Goal: Use online tool/utility: Utilize a website feature to perform a specific function

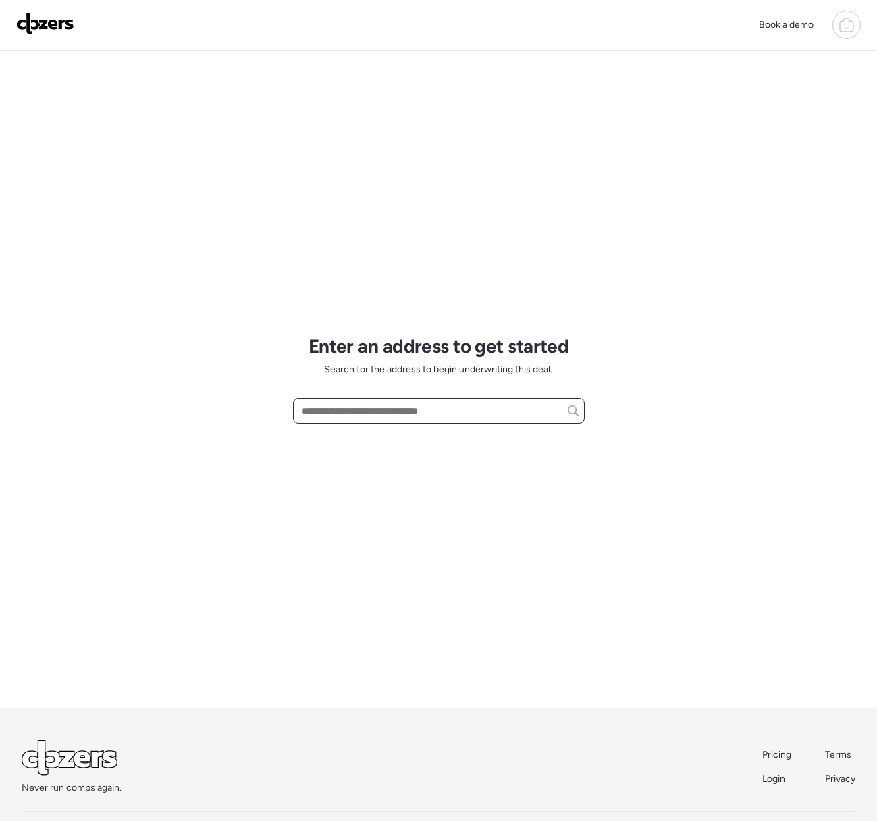
click at [342, 406] on input "text" at bounding box center [438, 411] width 279 height 19
paste input "**********"
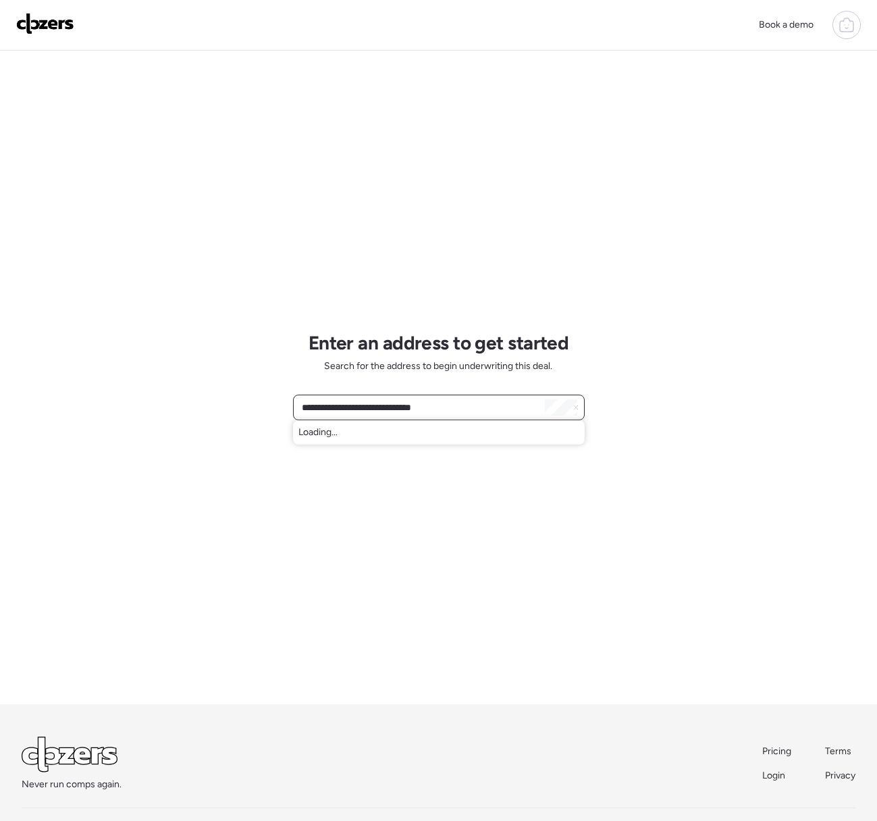
scroll to position [4, 0]
click at [370, 434] on span "[GEOGRAPHIC_DATA][STREET_ADDRESS]" at bounding box center [390, 431] width 184 height 13
type input "**********"
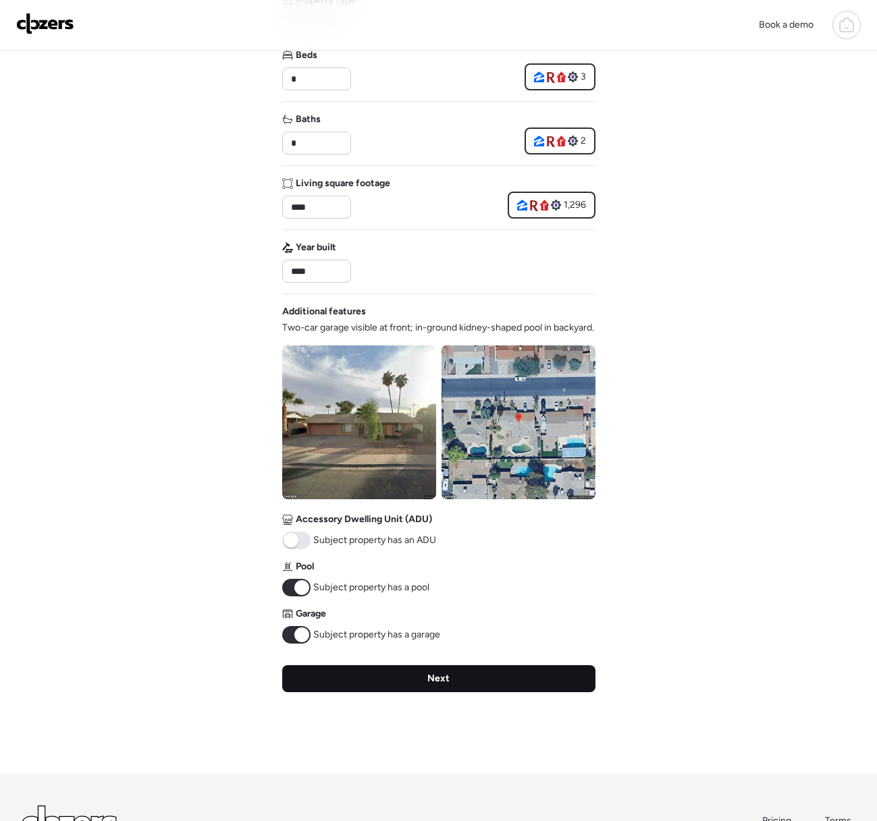
click at [470, 693] on div "Next" at bounding box center [438, 679] width 313 height 27
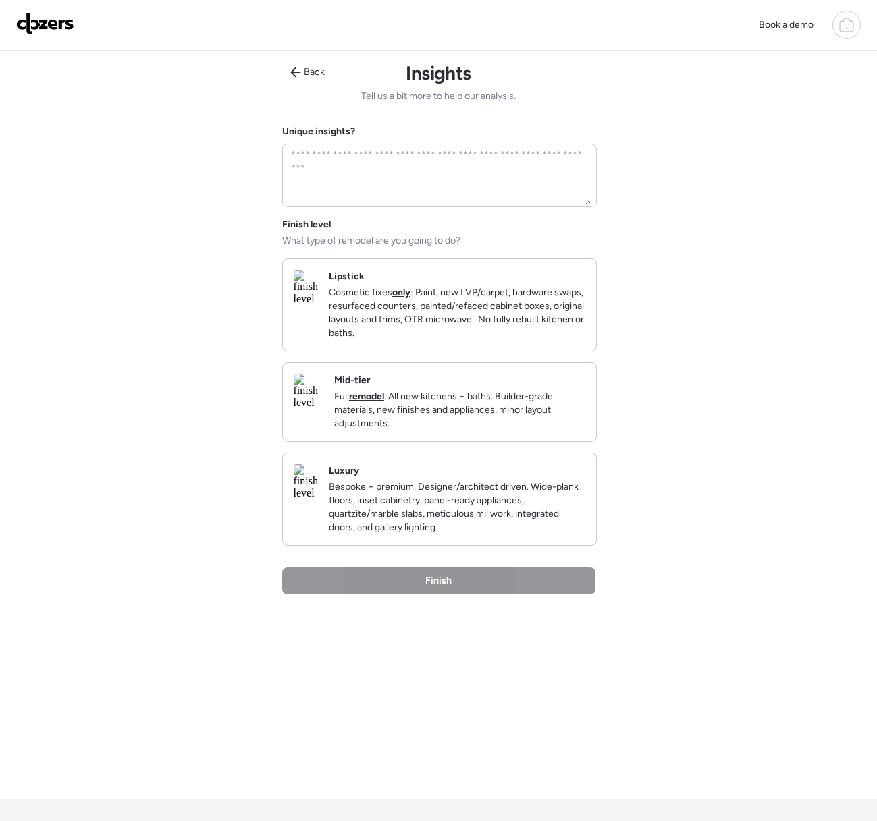
click at [508, 289] on p "Cosmetic fixes only : Paint, new LVP/carpet, hardware swaps, resurfaced counter…" at bounding box center [457, 313] width 256 height 54
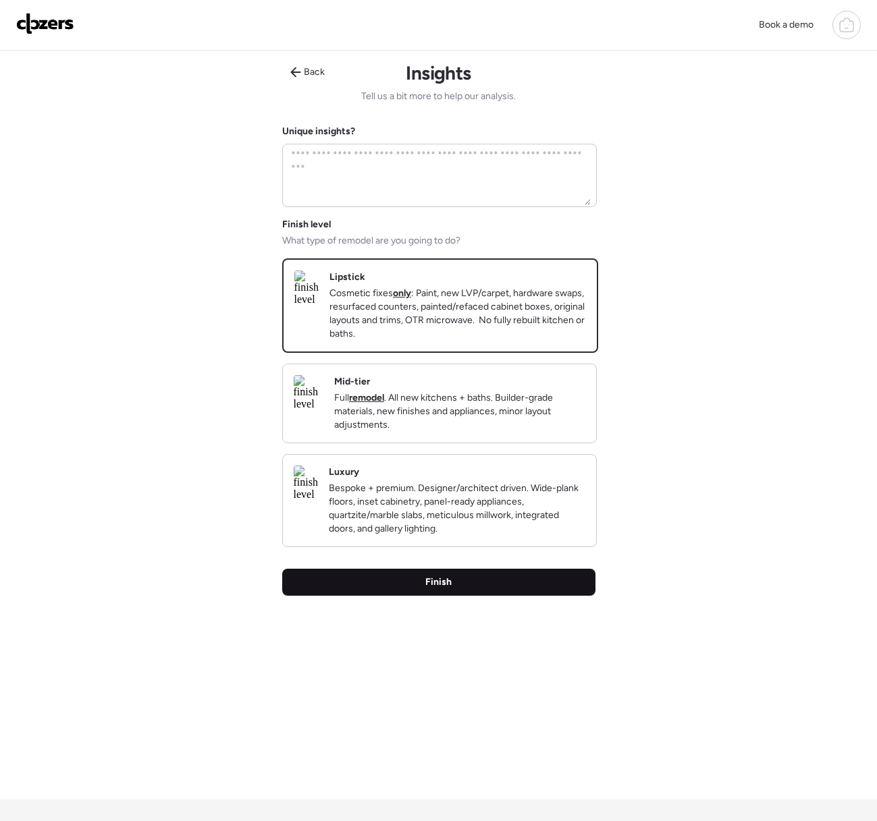
click at [472, 596] on div "Finish" at bounding box center [438, 582] width 313 height 27
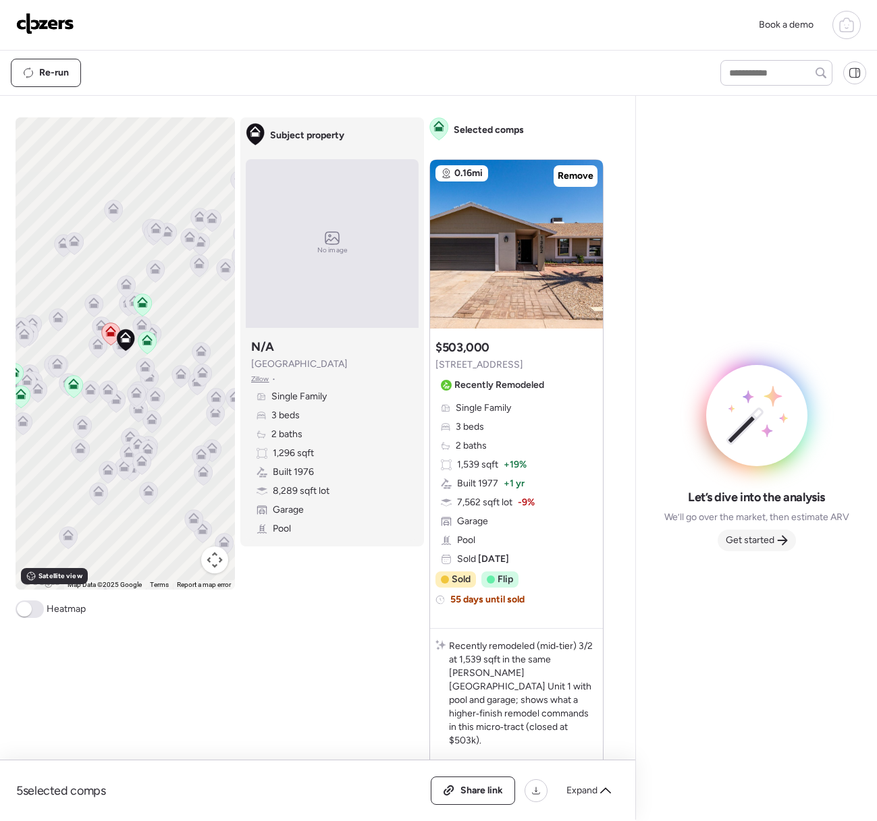
click at [741, 542] on span "Get started" at bounding box center [750, 540] width 49 height 13
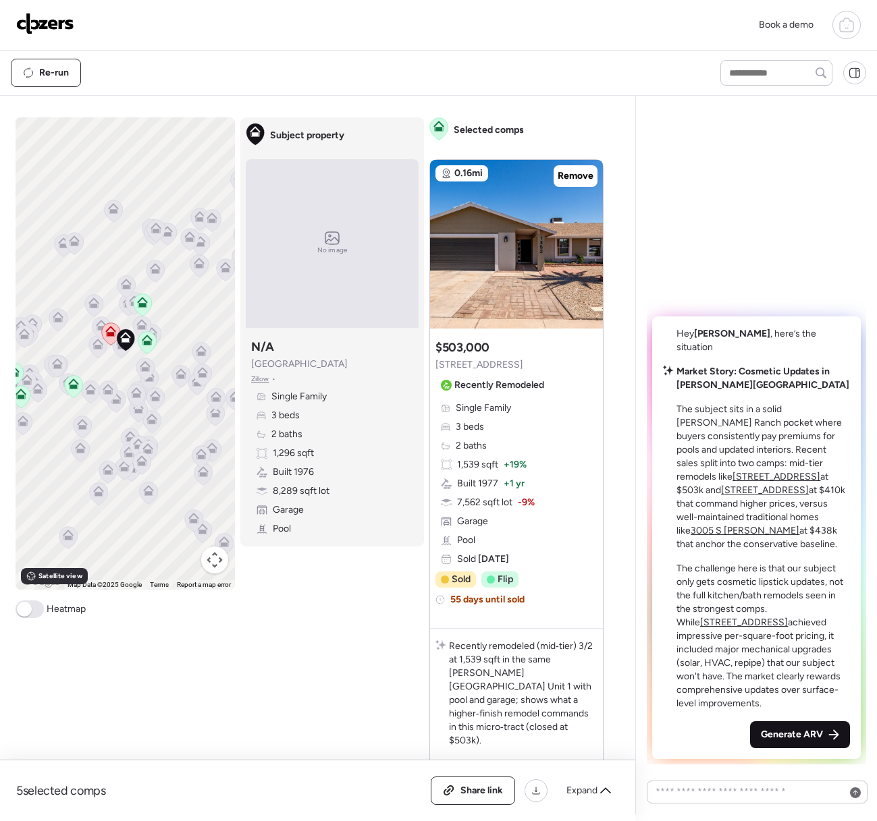
drag, startPoint x: 766, startPoint y: 732, endPoint x: 755, endPoint y: 735, distance: 11.1
click at [755, 735] on div "Generate ARV" at bounding box center [800, 735] width 100 height 27
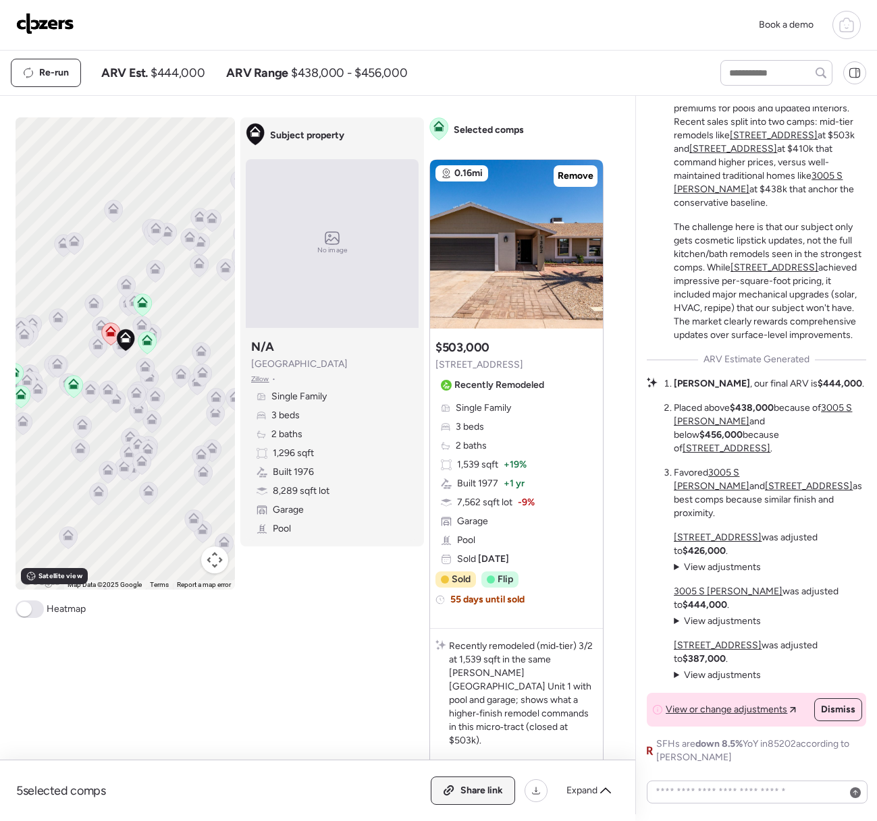
click at [451, 790] on div "Share link" at bounding box center [472, 791] width 83 height 27
click at [55, 27] on img at bounding box center [45, 24] width 58 height 22
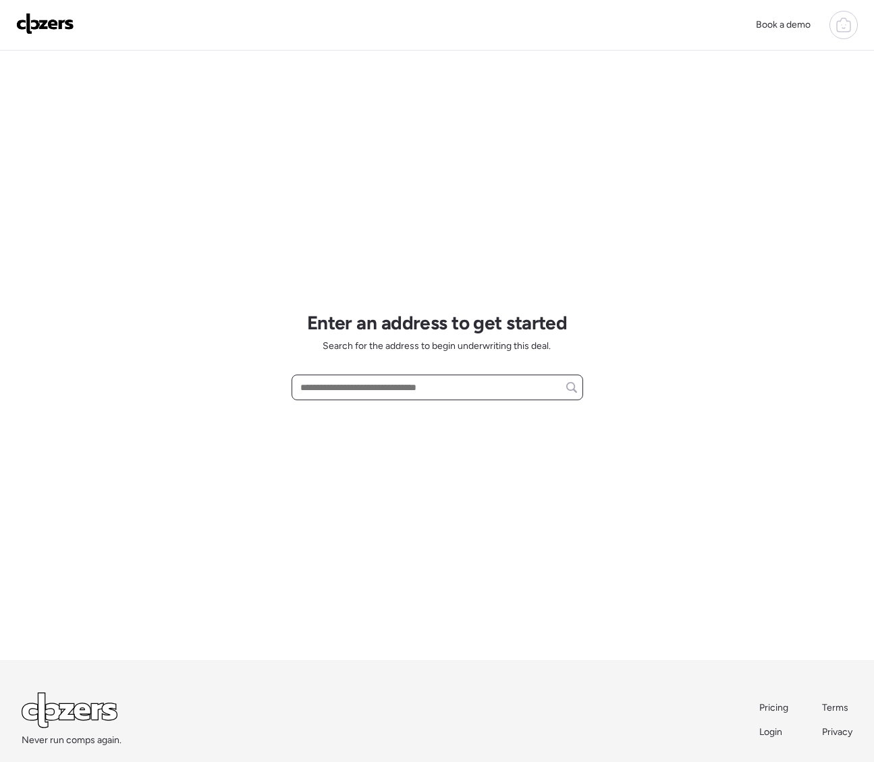
click at [315, 384] on input "text" at bounding box center [437, 387] width 279 height 19
paste input "**********"
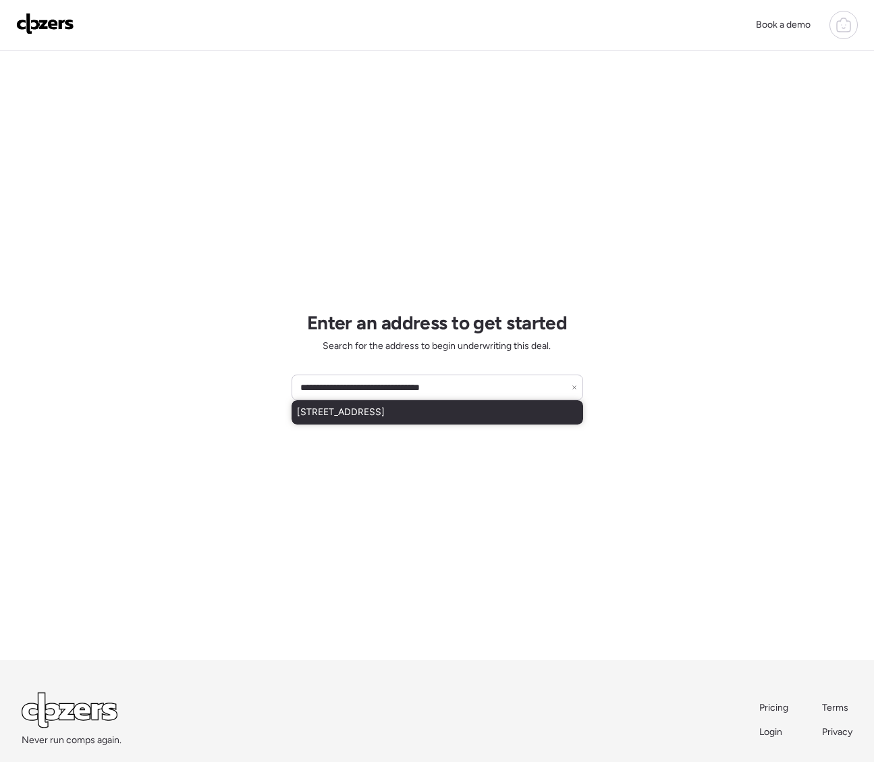
click at [346, 420] on div "4071 E Meadow Dr, Phoenix, AZ, 85032" at bounding box center [438, 412] width 292 height 24
type input "**********"
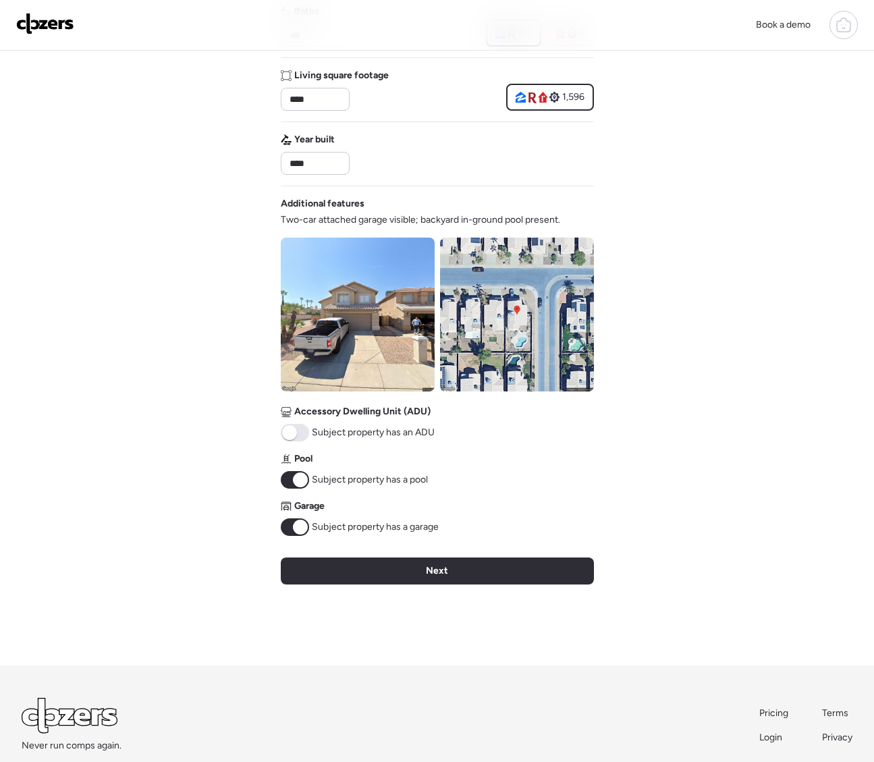
scroll to position [379, 0]
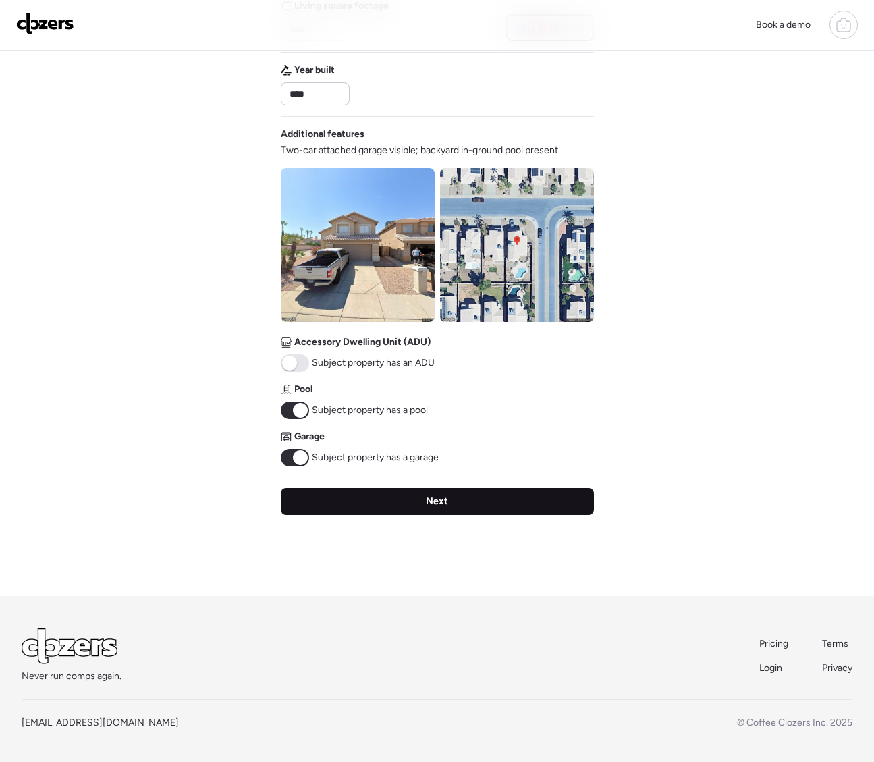
click at [340, 508] on div "Next" at bounding box center [437, 501] width 313 height 27
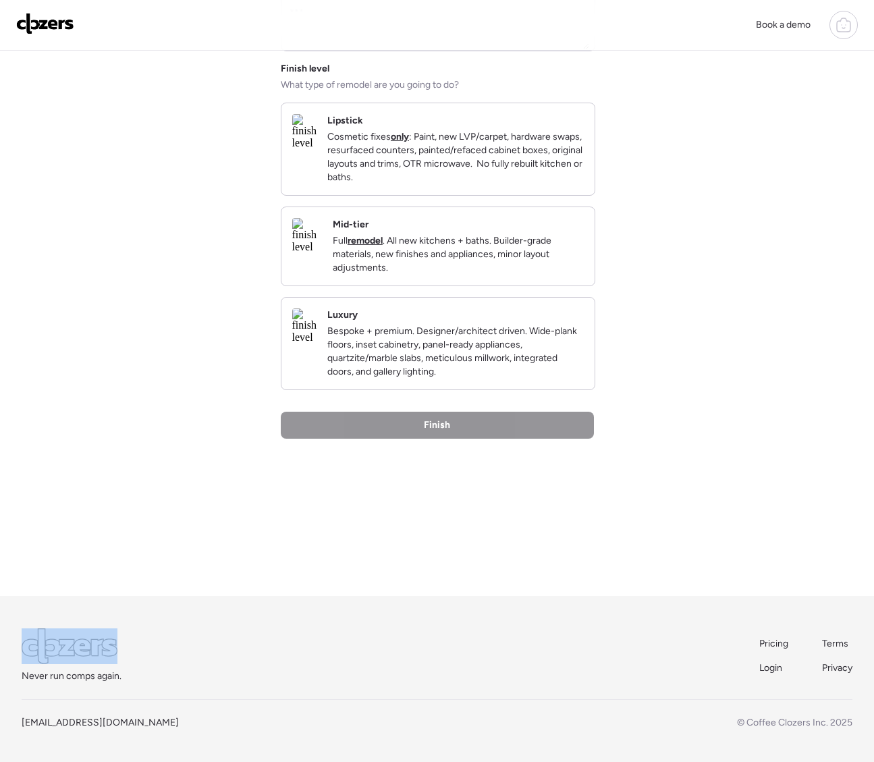
click at [340, 508] on div "Back Insights Tell us a bit more to help our analysis. Unique insights? Finish …" at bounding box center [437, 245] width 313 height 701
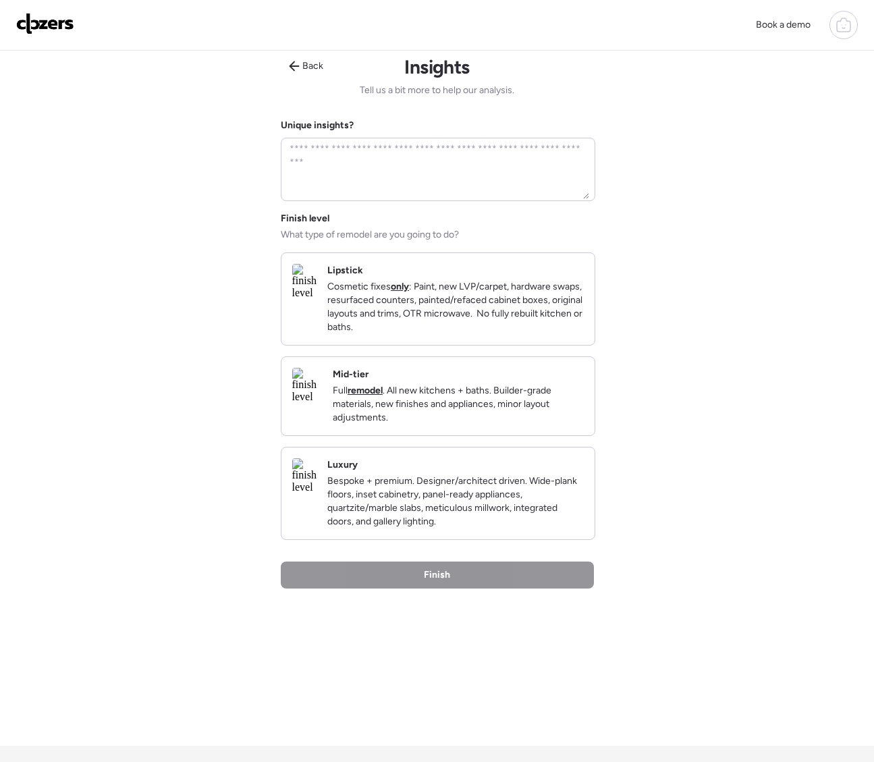
scroll to position [0, 0]
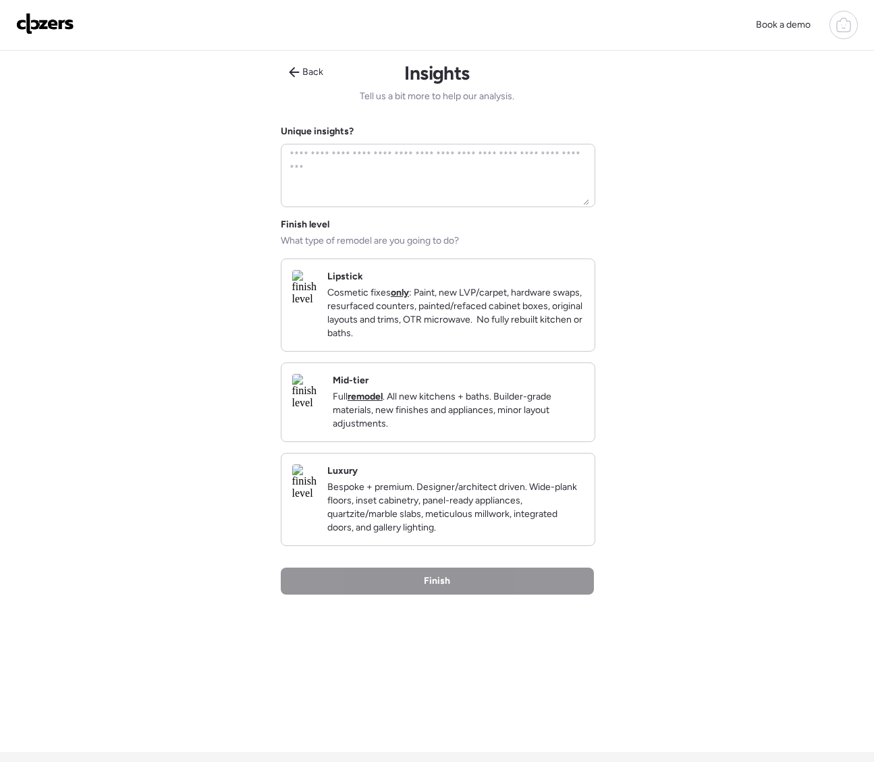
click at [433, 340] on p "Cosmetic fixes only : Paint, new LVP/carpet, hardware swaps, resurfaced counter…" at bounding box center [455, 313] width 256 height 54
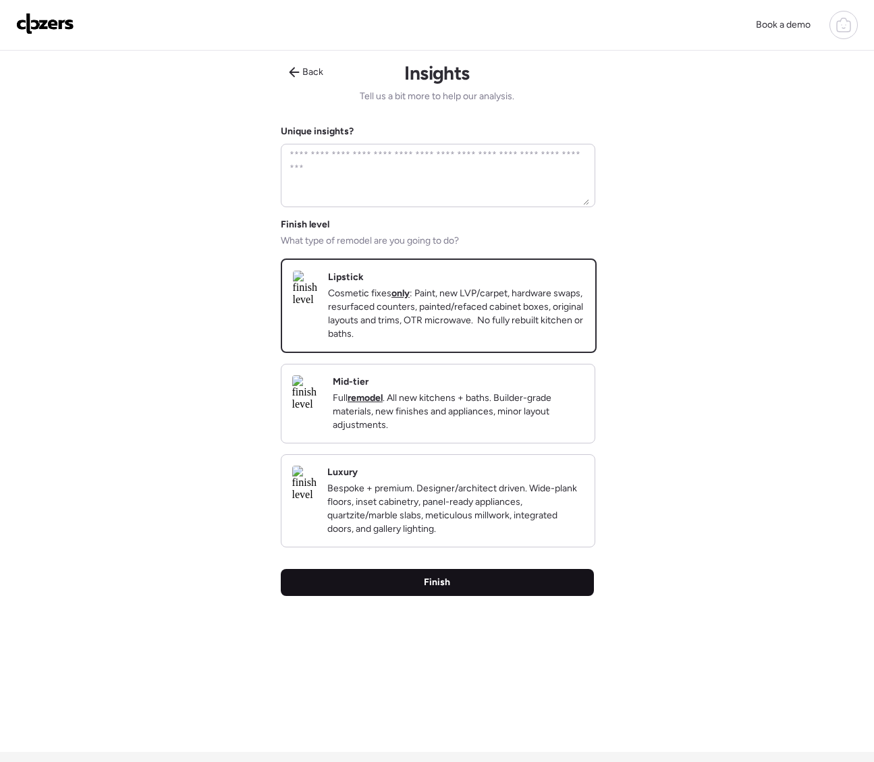
click at [425, 596] on div "Finish" at bounding box center [437, 582] width 313 height 27
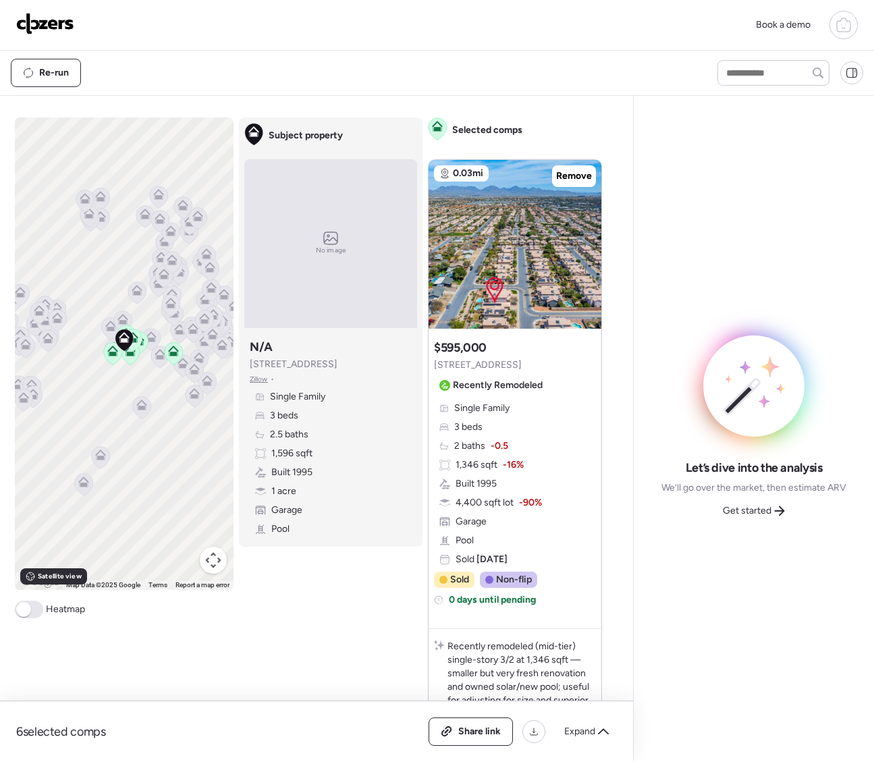
click at [769, 511] on span "Get started" at bounding box center [747, 510] width 49 height 13
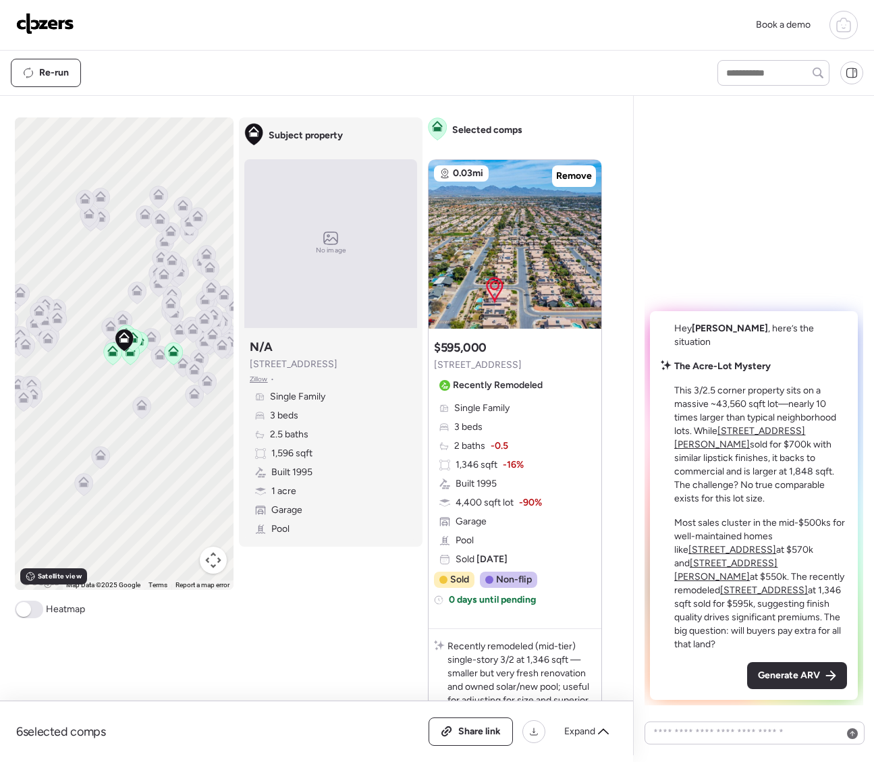
click at [776, 682] on div "Generate ARV" at bounding box center [797, 675] width 100 height 27
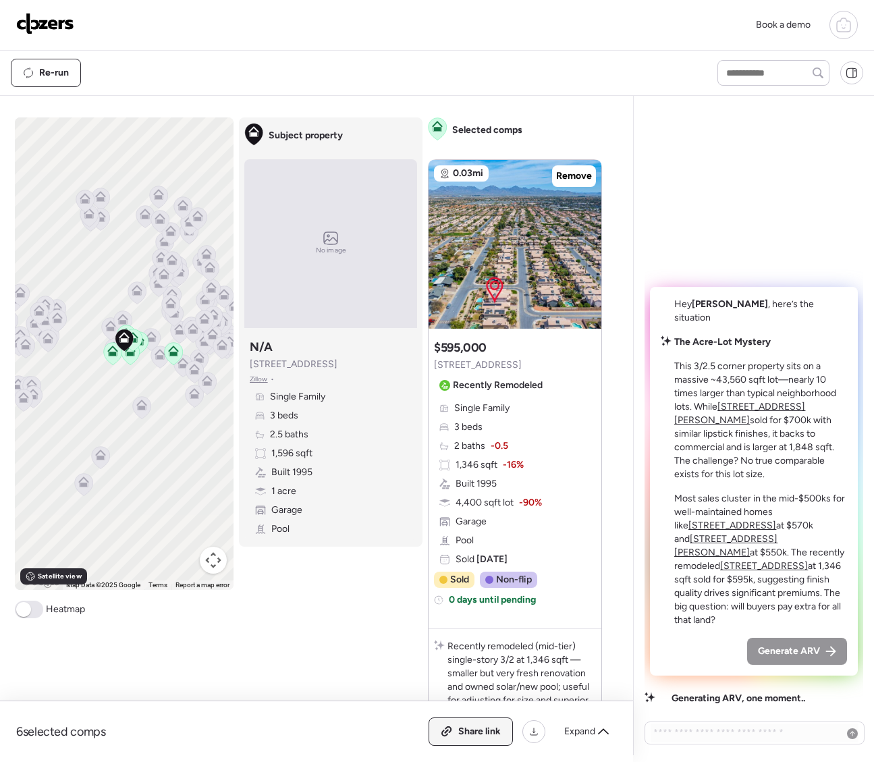
click at [481, 725] on span "Share link" at bounding box center [479, 731] width 43 height 13
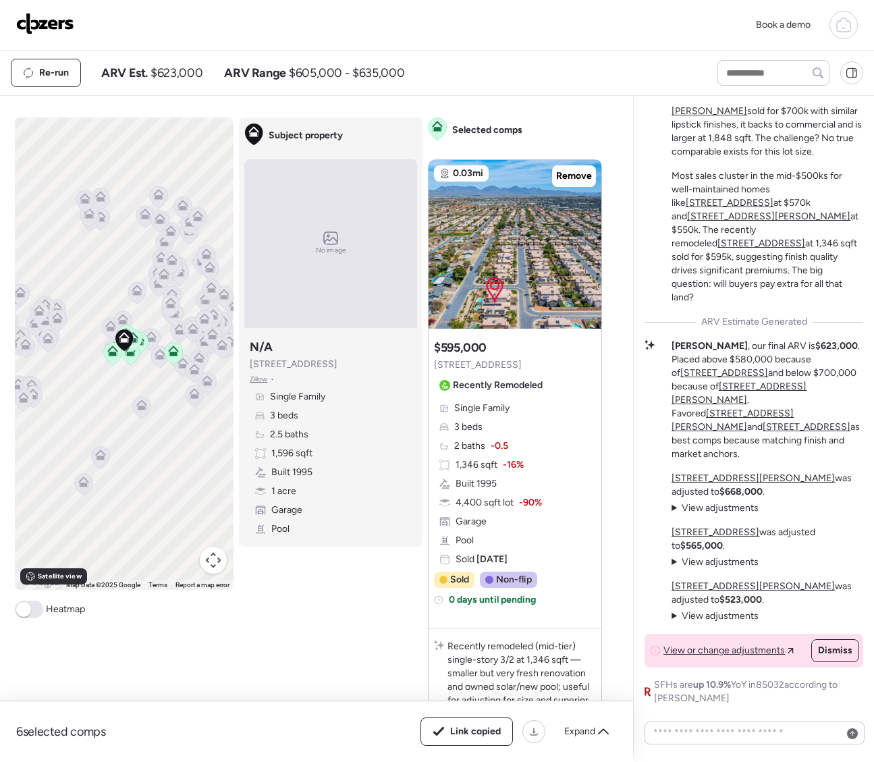
click at [22, 21] on img at bounding box center [45, 24] width 58 height 22
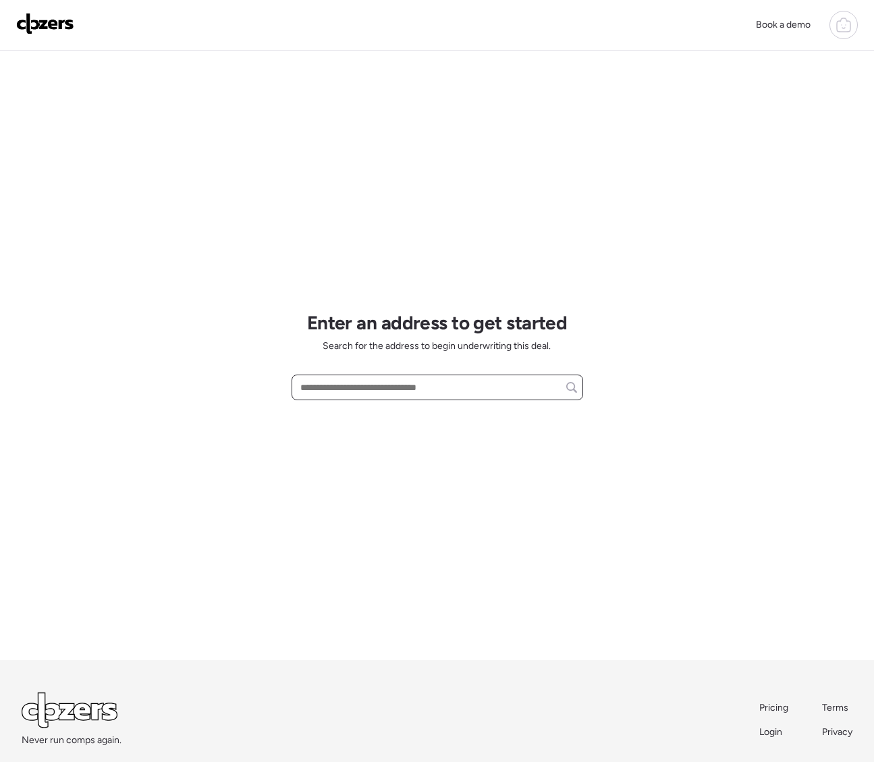
click at [331, 391] on input "text" at bounding box center [437, 387] width 279 height 19
paste input "**********"
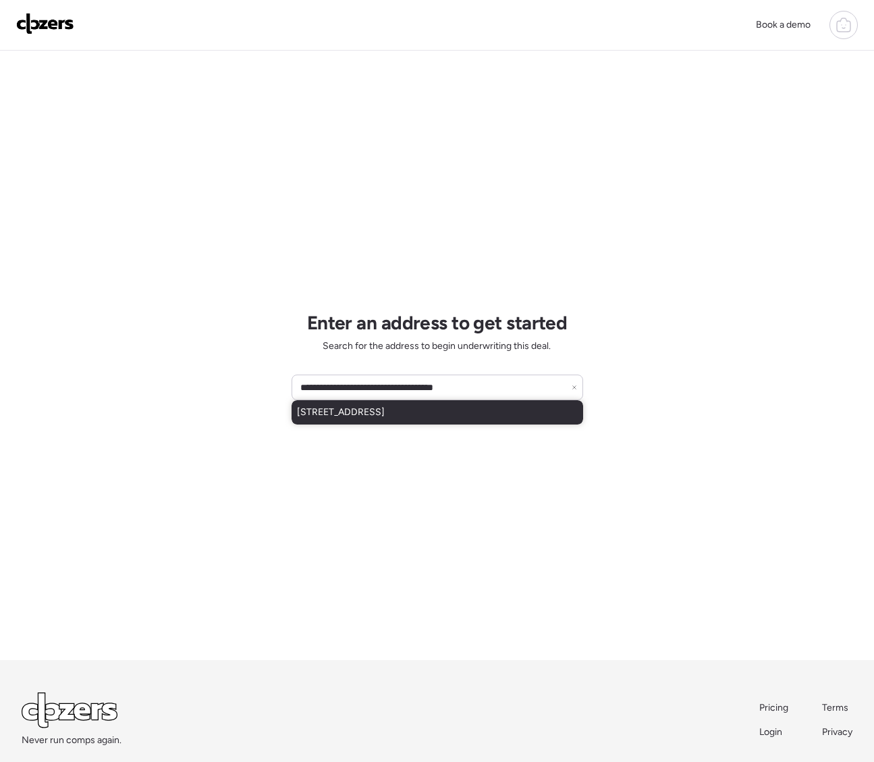
click at [330, 414] on span "8709 W Cambridge Ave, Phoenix, AZ, 85037" at bounding box center [341, 412] width 88 height 13
type input "**********"
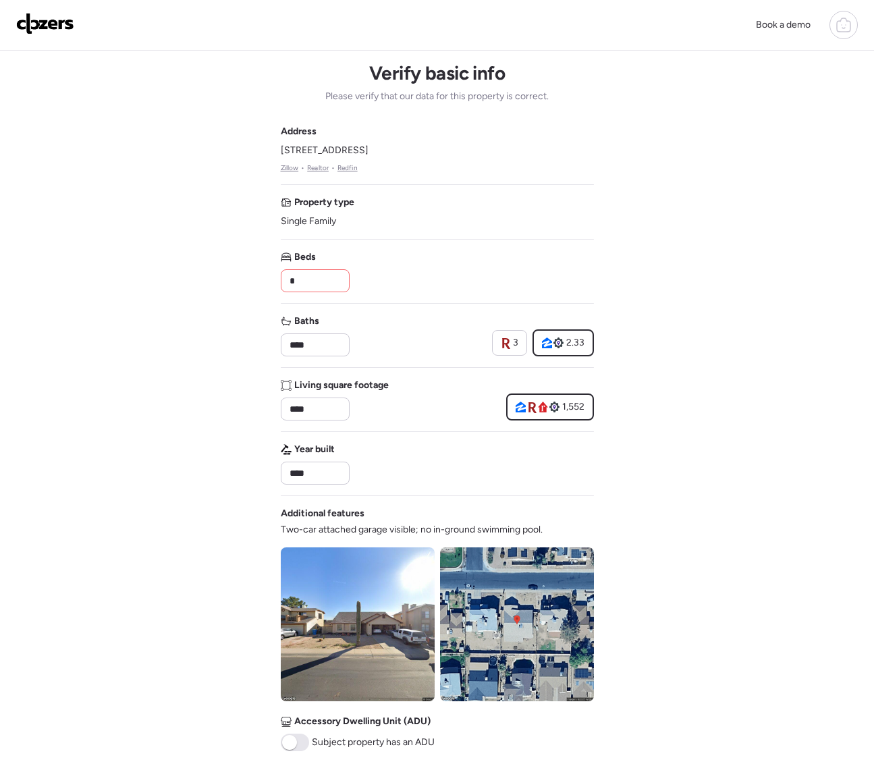
click at [314, 281] on input "*" at bounding box center [315, 280] width 57 height 19
drag, startPoint x: 314, startPoint y: 281, endPoint x: 275, endPoint y: 281, distance: 38.5
click at [275, 281] on div "Book a demo Verify basic info Please verify that our data for this property is …" at bounding box center [437, 570] width 874 height 1141
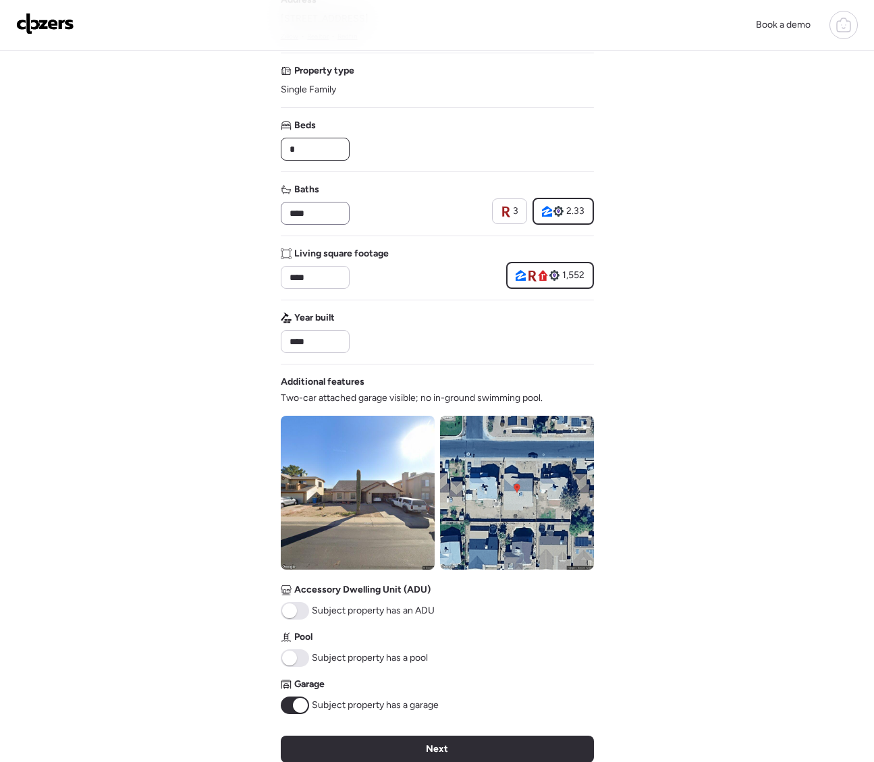
scroll to position [379, 0]
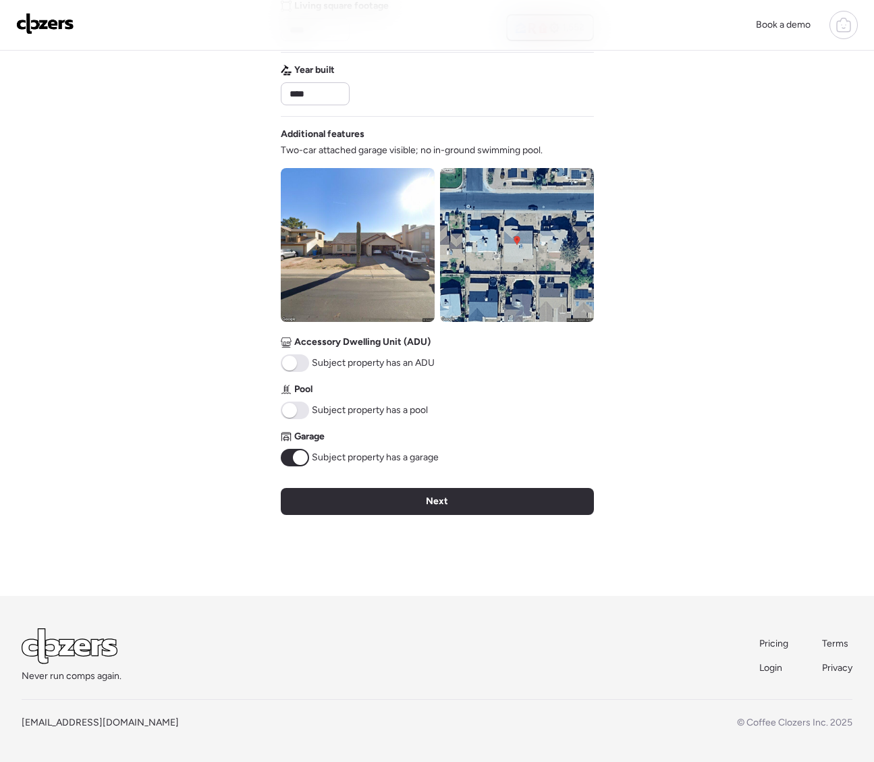
type input "*"
click at [369, 494] on div "Next" at bounding box center [437, 501] width 313 height 27
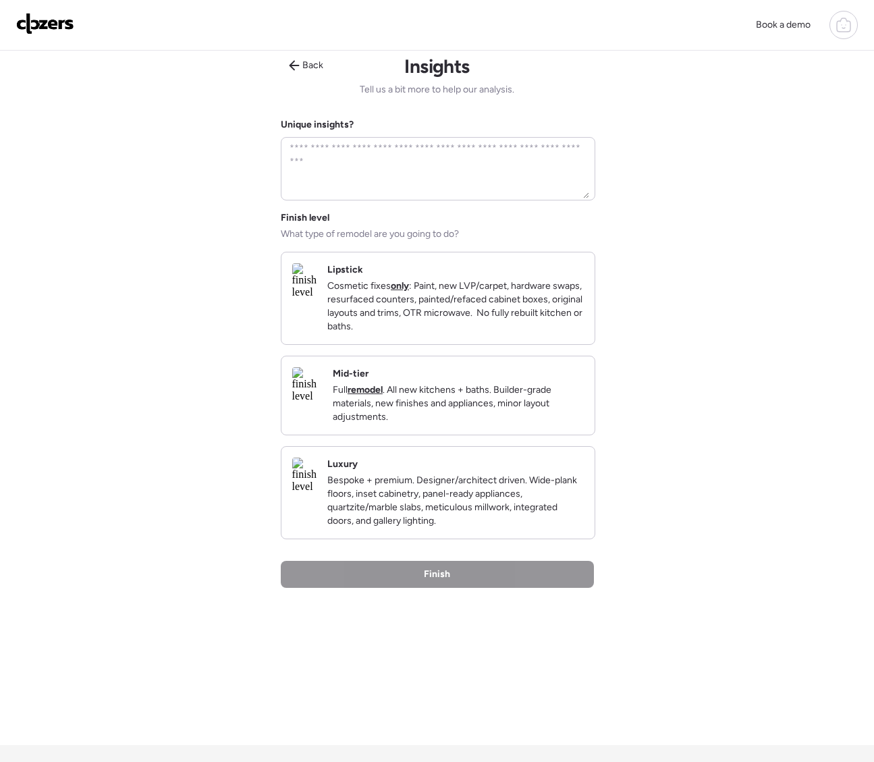
scroll to position [0, 0]
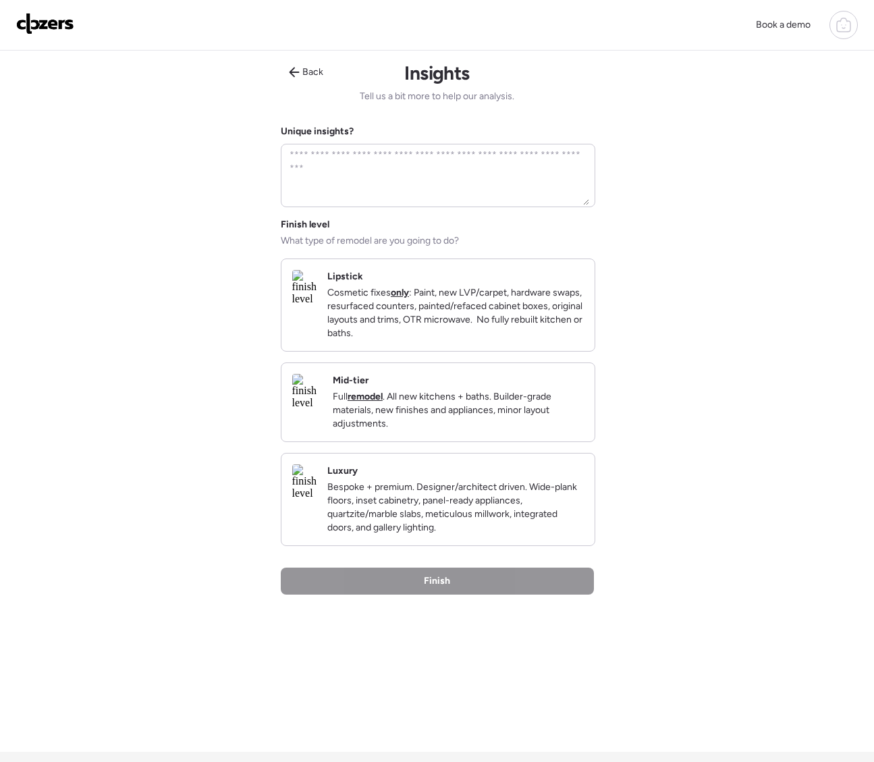
click at [433, 340] on p "Cosmetic fixes only : Paint, new LVP/carpet, hardware swaps, resurfaced counter…" at bounding box center [455, 313] width 256 height 54
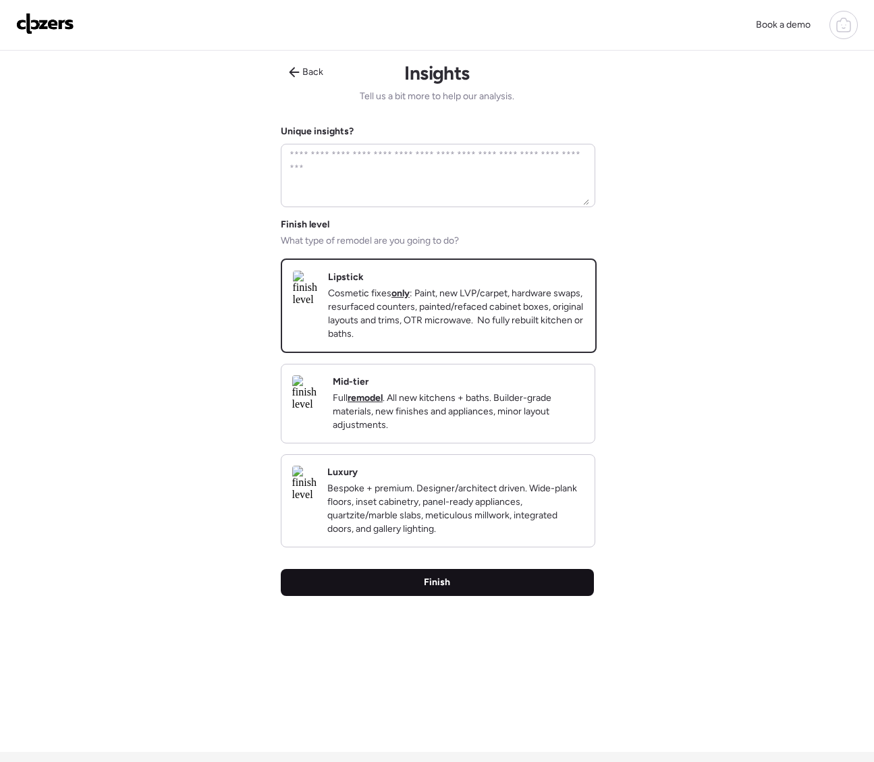
click at [403, 592] on div "Finish" at bounding box center [437, 582] width 313 height 27
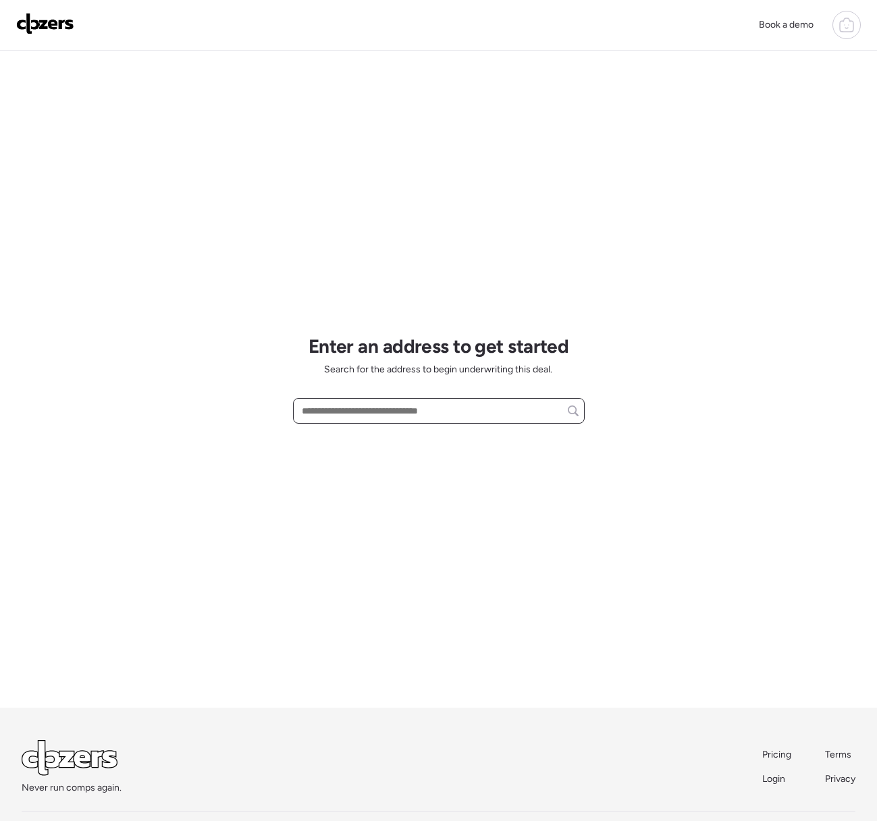
click at [313, 412] on input "text" at bounding box center [438, 411] width 279 height 19
paste input "**********"
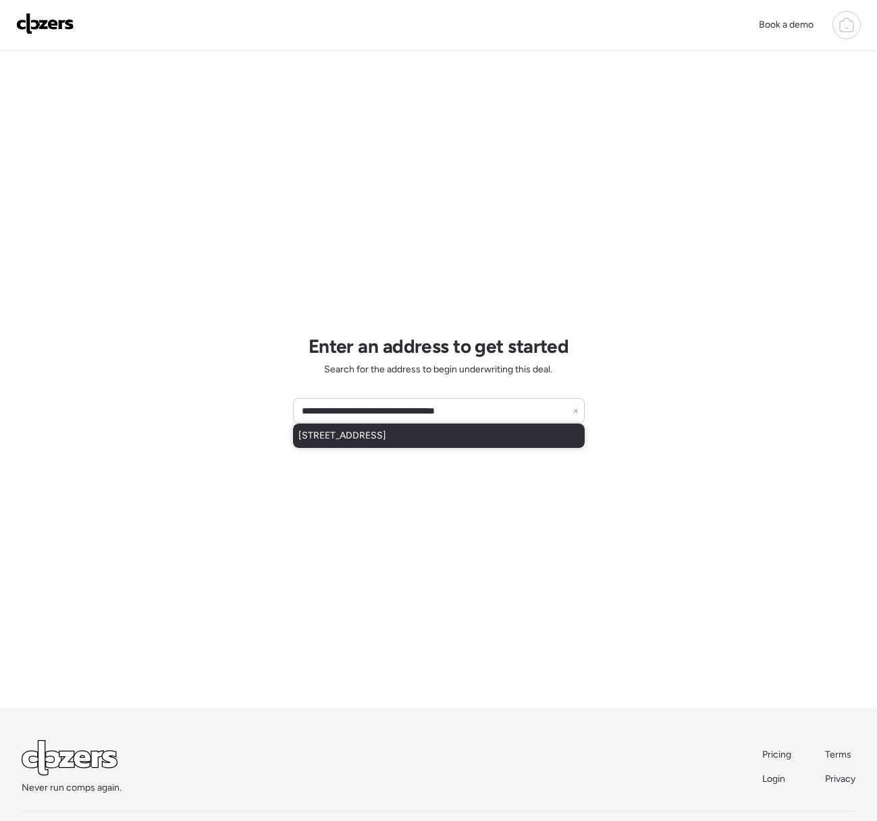
click at [386, 437] on span "3860 E Clarendon Ave, Phoenix, AZ, 85018" at bounding box center [342, 435] width 88 height 13
type input "**********"
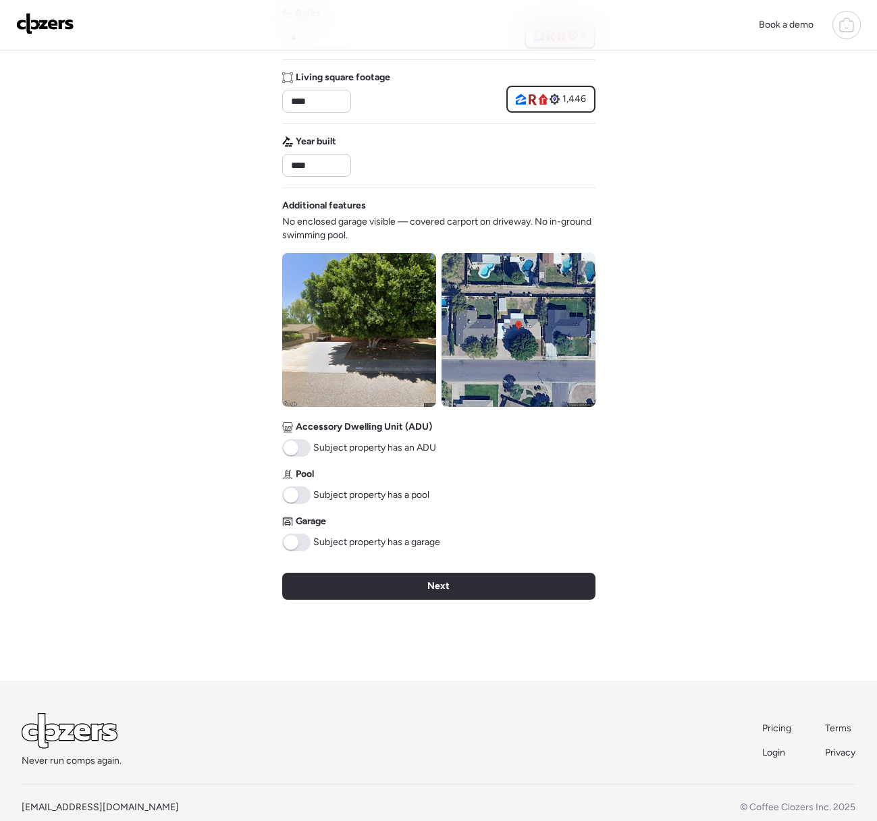
scroll to position [333, 0]
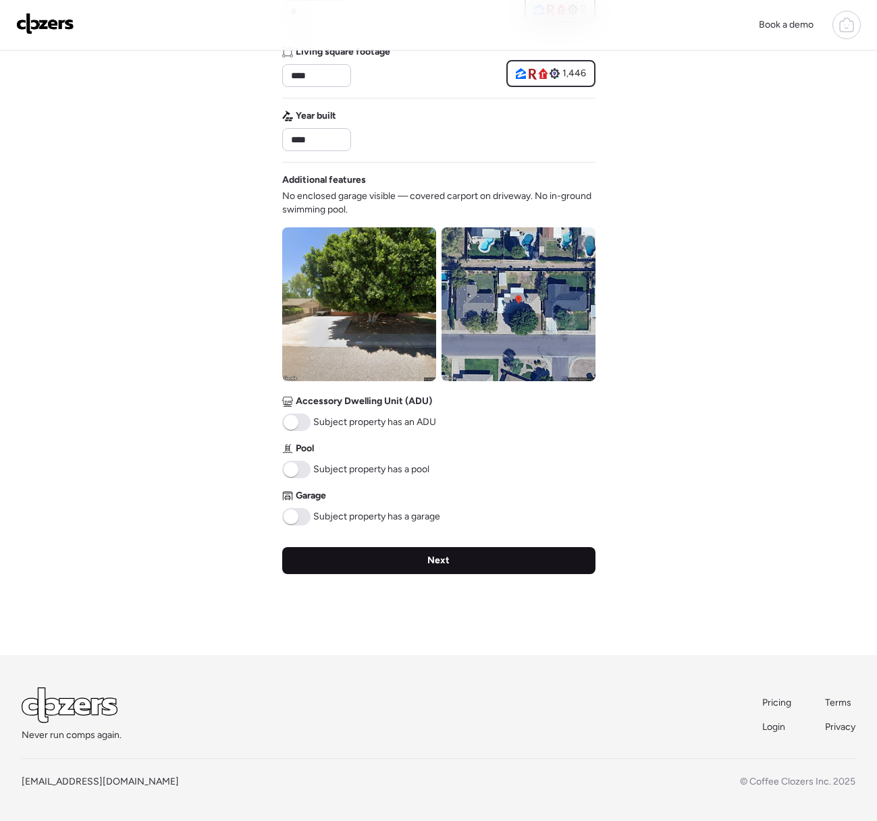
click at [493, 557] on div "Next" at bounding box center [438, 560] width 313 height 27
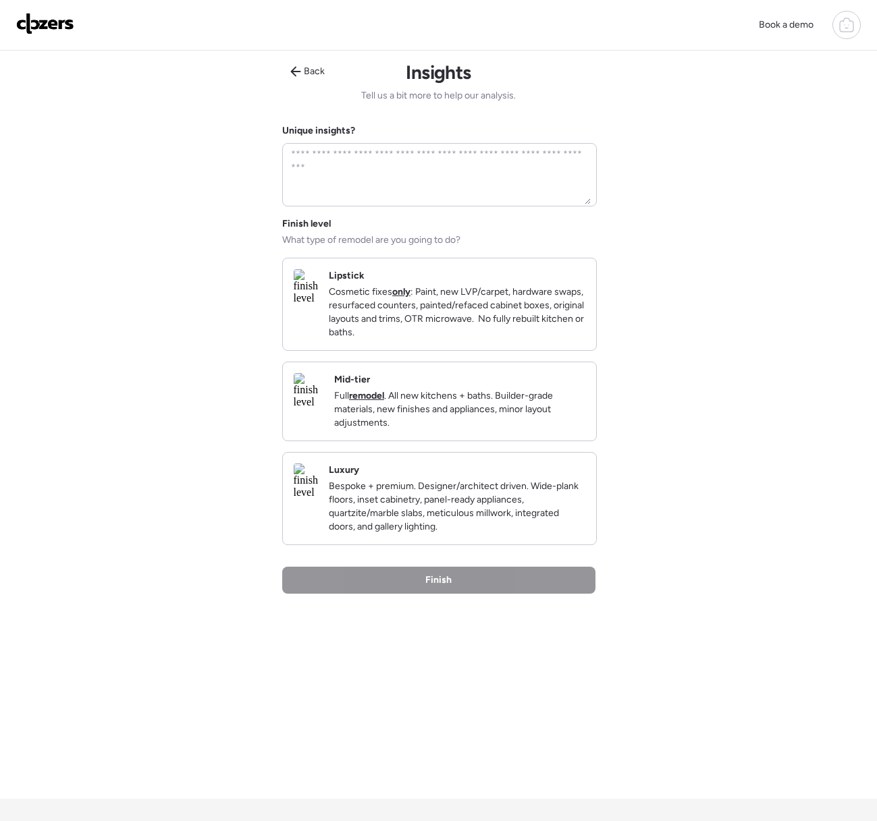
scroll to position [0, 0]
click at [481, 351] on div "Lipstick Cosmetic fixes only : Paint, new LVP/carpet, hardware swaps, resurface…" at bounding box center [439, 305] width 313 height 92
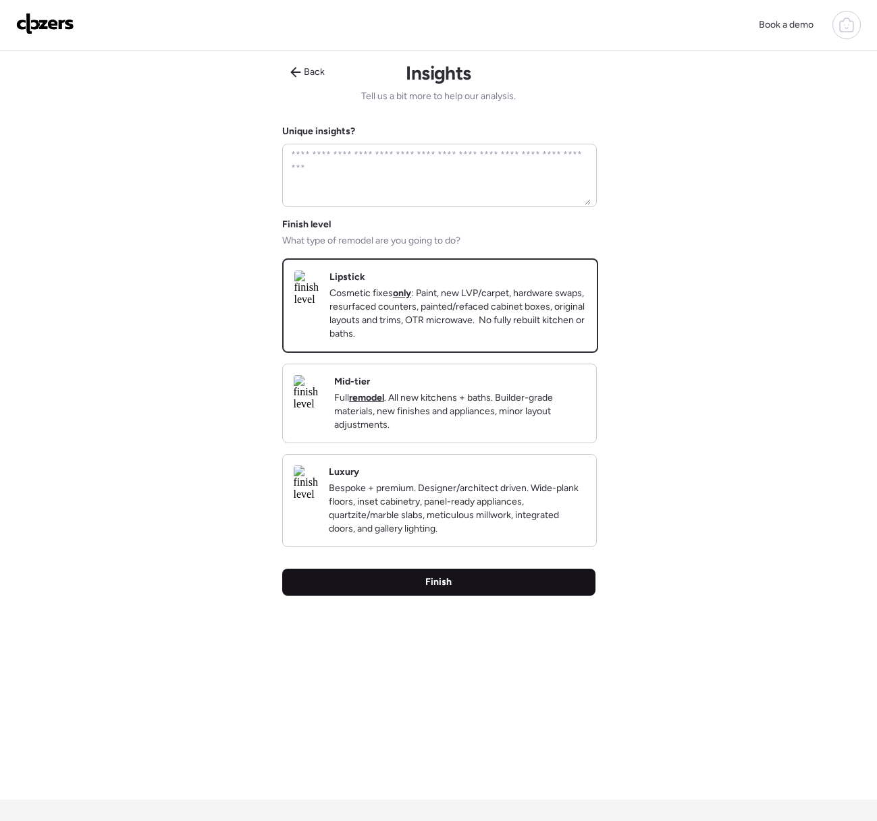
click at [454, 596] on div "Finish" at bounding box center [438, 582] width 313 height 27
